Goal: Information Seeking & Learning: Find specific page/section

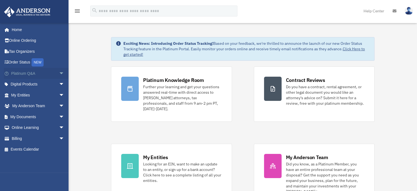
click at [59, 73] on span "arrow_drop_down" at bounding box center [64, 73] width 11 height 11
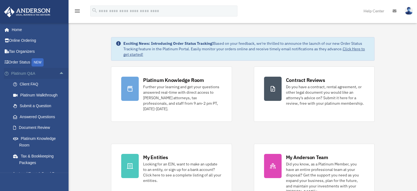
click at [59, 73] on span "arrow_drop_up" at bounding box center [64, 73] width 11 height 11
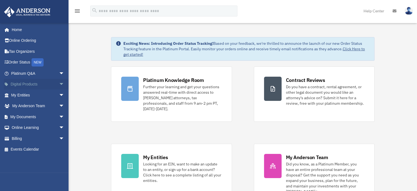
click at [59, 82] on span "arrow_drop_down" at bounding box center [64, 84] width 11 height 11
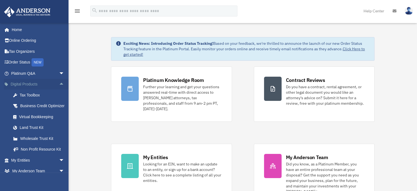
click at [59, 82] on span "arrow_drop_up" at bounding box center [64, 84] width 11 height 11
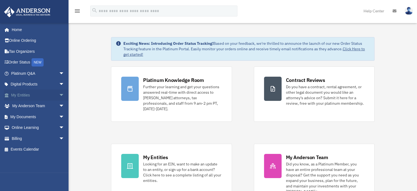
click at [60, 93] on span "arrow_drop_down" at bounding box center [64, 94] width 11 height 11
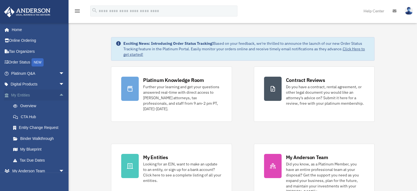
click at [60, 93] on span "arrow_drop_up" at bounding box center [64, 94] width 11 height 11
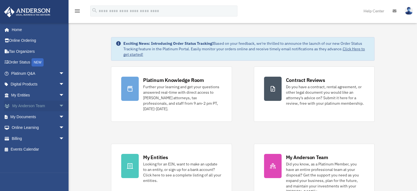
click at [60, 104] on span "arrow_drop_down" at bounding box center [64, 105] width 11 height 11
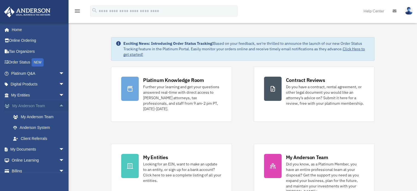
click at [60, 104] on span "arrow_drop_up" at bounding box center [64, 105] width 11 height 11
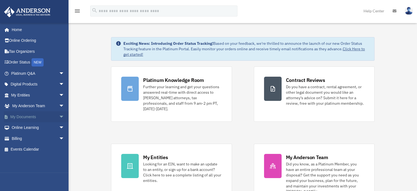
click at [60, 117] on span "arrow_drop_down" at bounding box center [64, 116] width 11 height 11
click at [60, 117] on span "arrow_drop_up" at bounding box center [64, 116] width 11 height 11
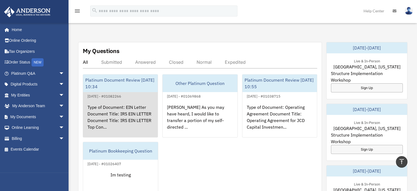
scroll to position [149, 0]
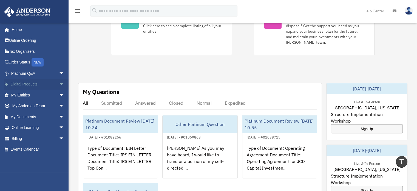
click at [60, 88] on span "arrow_drop_down" at bounding box center [64, 84] width 11 height 11
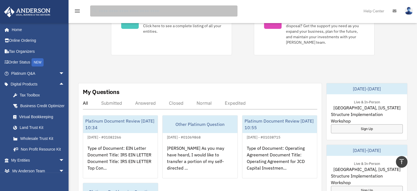
click at [111, 11] on input "search" at bounding box center [163, 10] width 147 height 11
type input "******"
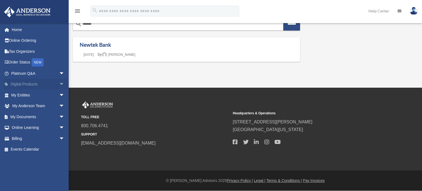
click at [60, 85] on span "arrow_drop_down" at bounding box center [64, 84] width 11 height 11
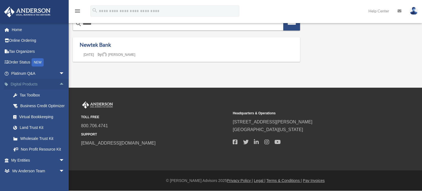
click at [60, 85] on span "arrow_drop_up" at bounding box center [64, 84] width 11 height 11
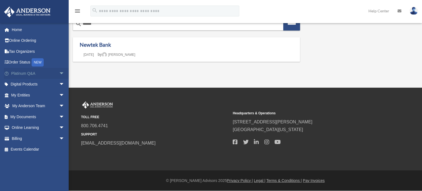
click at [59, 72] on span "arrow_drop_down" at bounding box center [64, 73] width 11 height 11
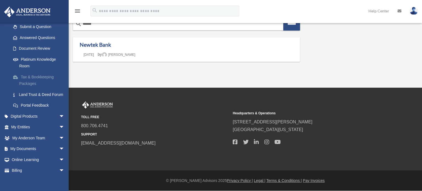
scroll to position [82, 0]
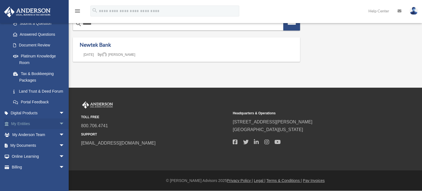
click at [59, 129] on span "arrow_drop_down" at bounding box center [64, 123] width 11 height 11
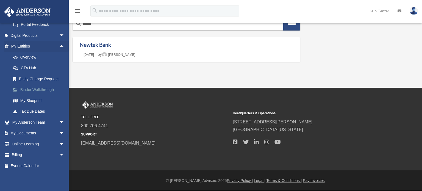
scroll to position [166, 0]
click at [59, 120] on span "arrow_drop_down" at bounding box center [64, 122] width 11 height 11
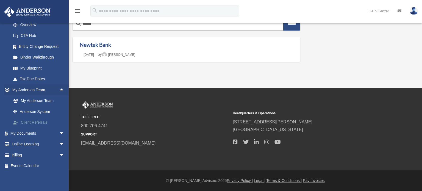
scroll to position [199, 0]
click at [63, 133] on span "arrow_drop_down" at bounding box center [64, 133] width 11 height 11
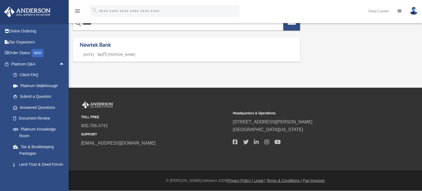
scroll to position [0, 0]
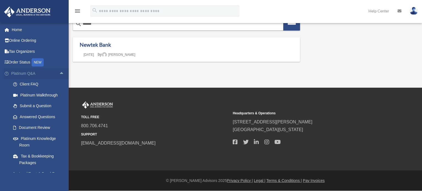
click at [59, 72] on span "arrow_drop_up" at bounding box center [64, 73] width 11 height 11
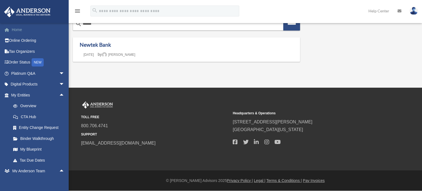
click at [17, 29] on link "Home" at bounding box center [38, 29] width 69 height 11
